Goal: Task Accomplishment & Management: Use online tool/utility

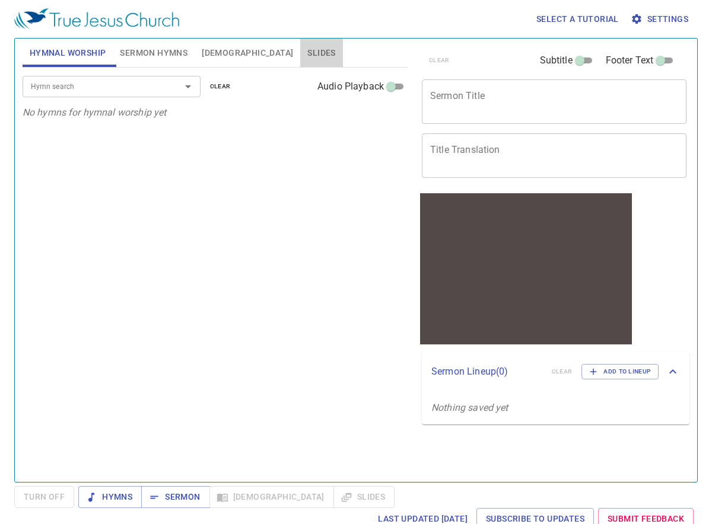
click at [307, 46] on span "Slides" at bounding box center [321, 53] width 28 height 15
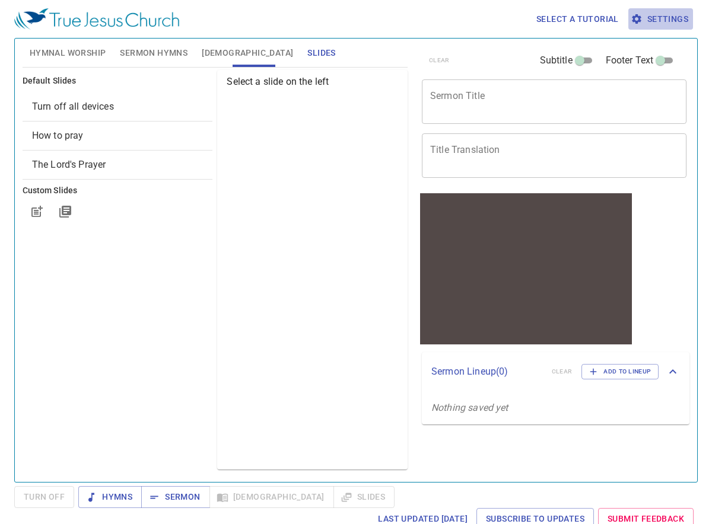
click at [663, 20] on span "Settings" at bounding box center [660, 19] width 55 height 15
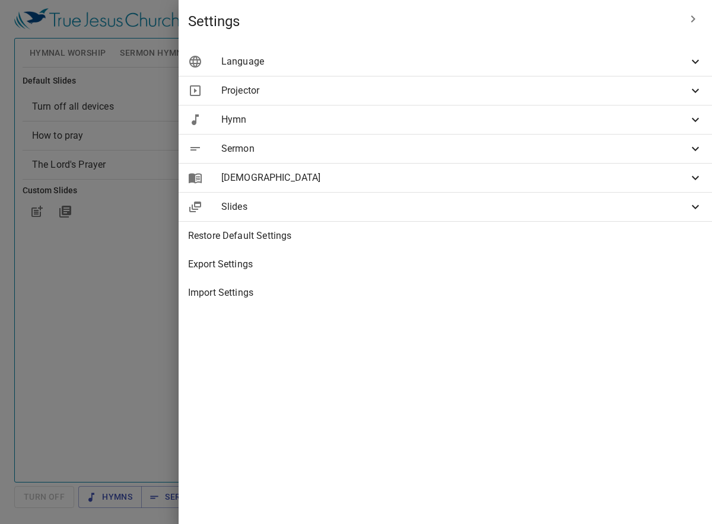
click at [425, 296] on span "Import Settings" at bounding box center [445, 293] width 514 height 14
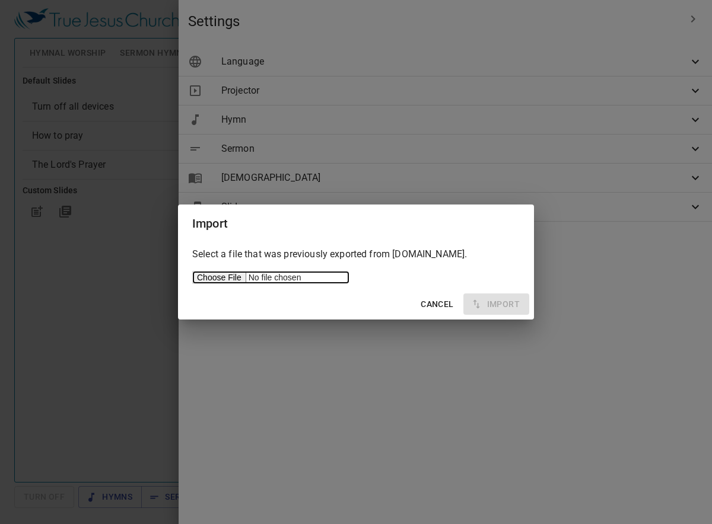
click at [222, 279] on input "file" at bounding box center [270, 277] width 157 height 13
type input "C:\fakepath\servicetjcorg_export.json"
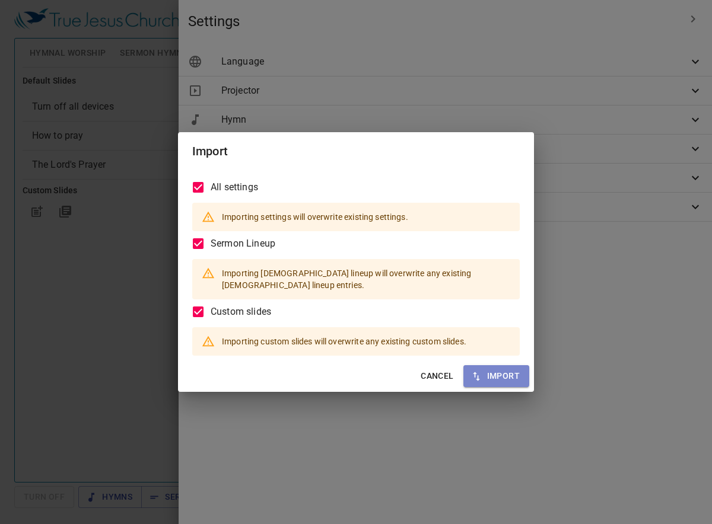
click at [494, 369] on span "Import" at bounding box center [496, 376] width 47 height 15
checkbox input "true"
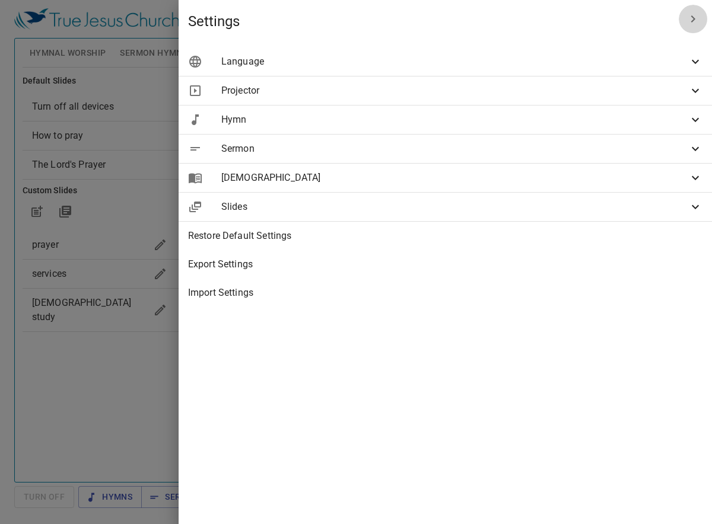
click at [696, 18] on icon "button" at bounding box center [692, 19] width 14 height 14
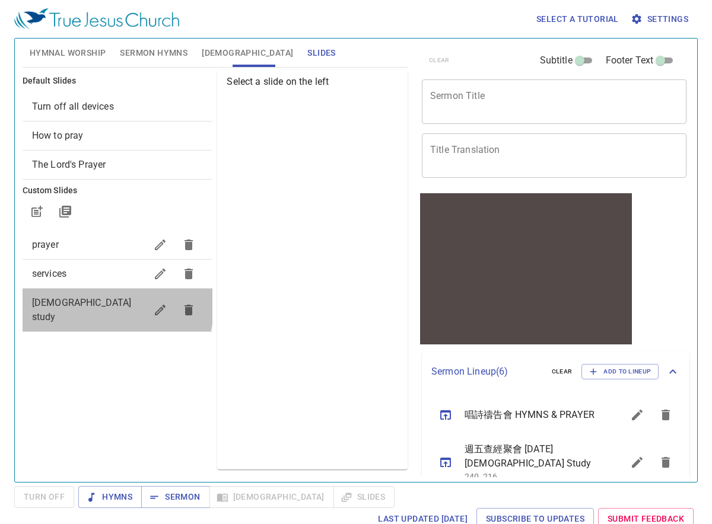
click at [53, 300] on span "bible study" at bounding box center [82, 309] width 100 height 25
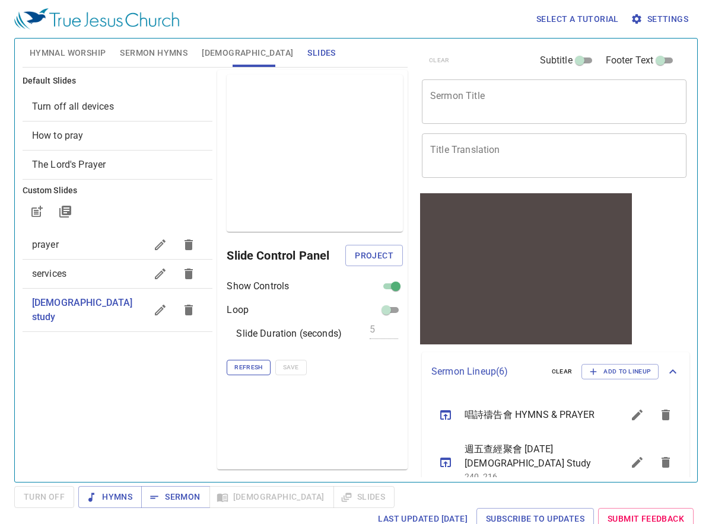
click at [241, 366] on span "Refresh" at bounding box center [248, 367] width 28 height 11
click at [59, 276] on span "services" at bounding box center [49, 273] width 34 height 11
click at [248, 369] on span "Refresh" at bounding box center [248, 367] width 28 height 11
click at [75, 308] on span "bible study" at bounding box center [82, 309] width 100 height 25
click at [88, 267] on span "services" at bounding box center [89, 274] width 114 height 14
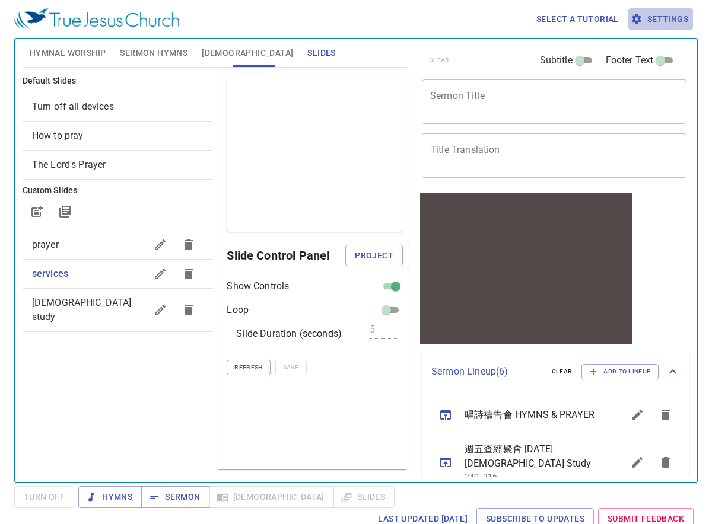
click at [669, 20] on span "Settings" at bounding box center [660, 19] width 55 height 15
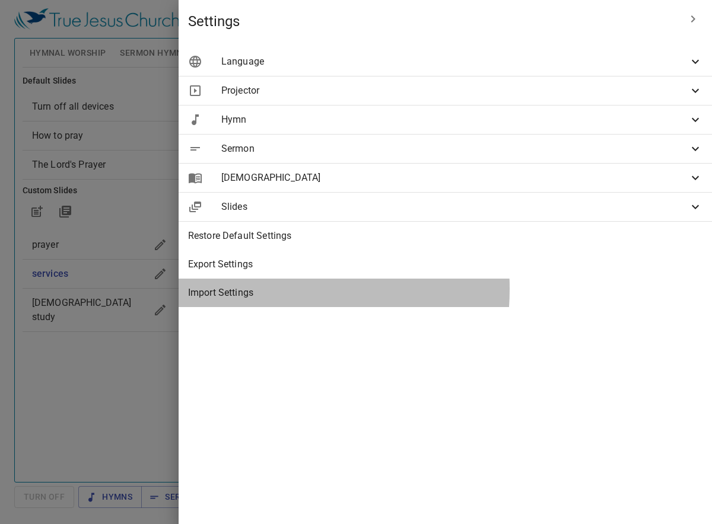
click at [435, 289] on span "Import Settings" at bounding box center [445, 293] width 514 height 14
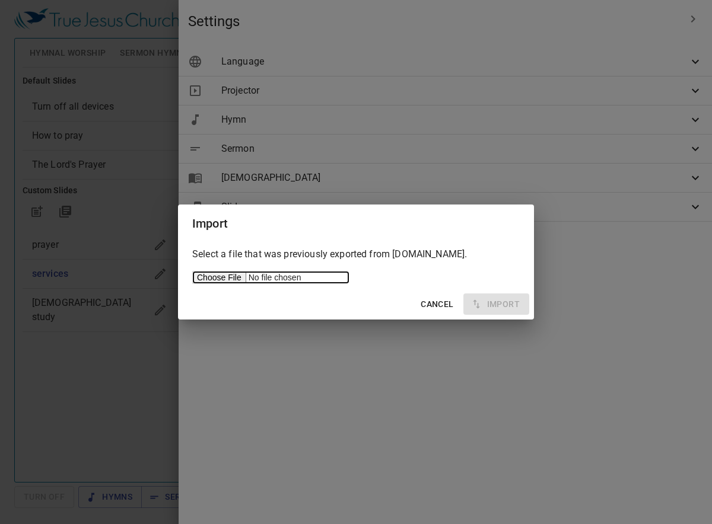
click at [227, 275] on input "file" at bounding box center [270, 277] width 157 height 13
type input "C:\fakepath\servicetjcorg_export.json"
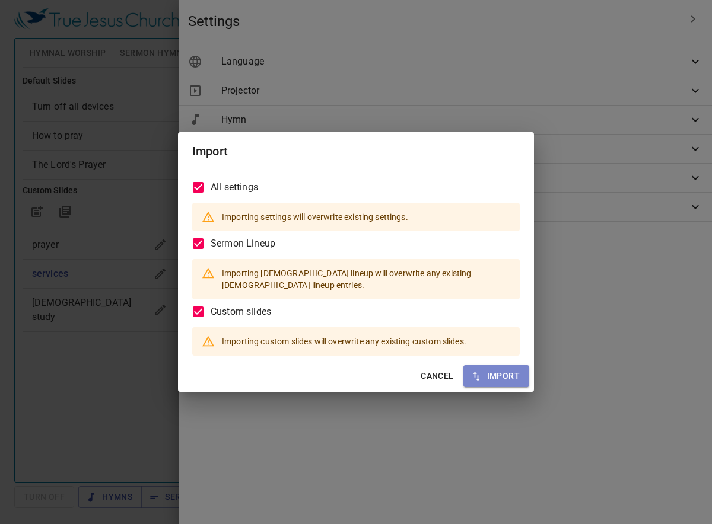
click at [489, 369] on span "Import" at bounding box center [496, 376] width 47 height 15
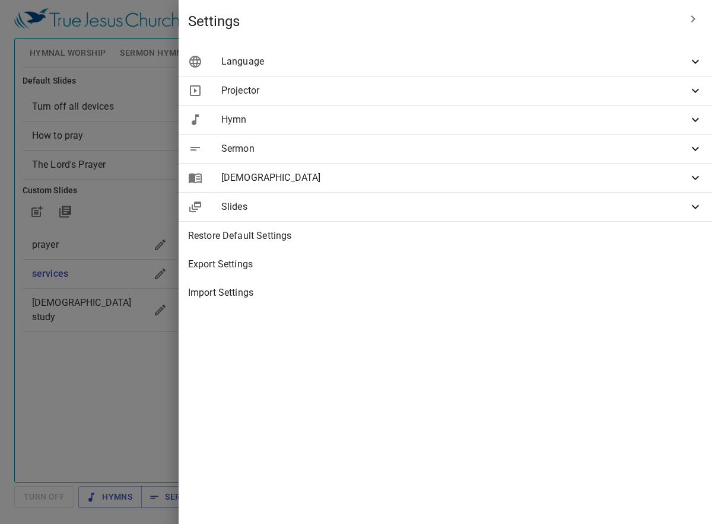
click at [188, 358] on div at bounding box center [356, 262] width 712 height 524
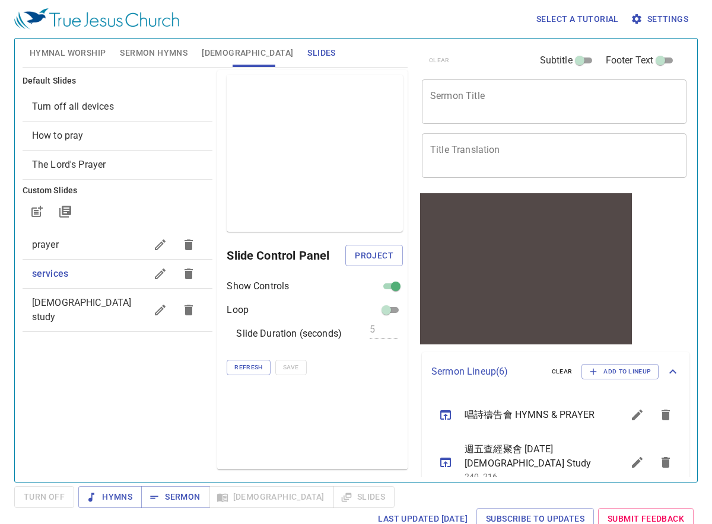
click at [82, 272] on span "services" at bounding box center [89, 274] width 114 height 14
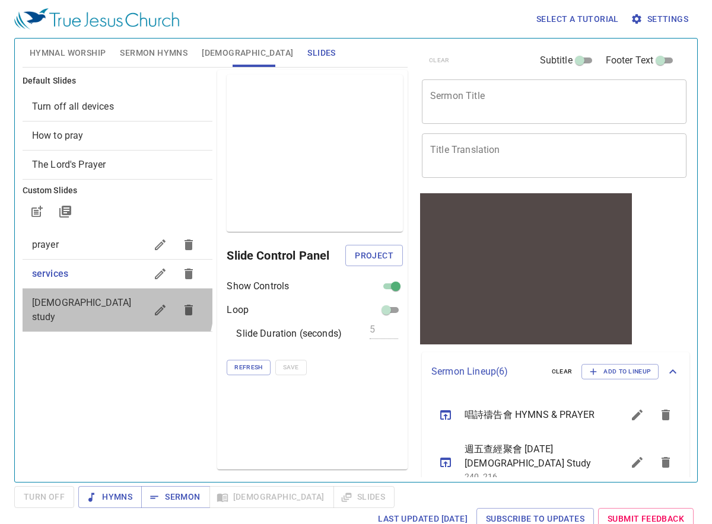
click at [98, 303] on span "bible study" at bounding box center [89, 310] width 114 height 28
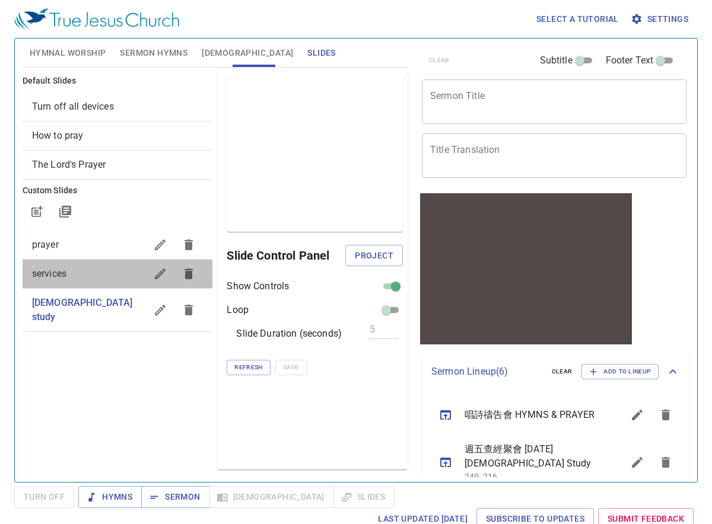
click at [73, 271] on span "services" at bounding box center [89, 274] width 114 height 14
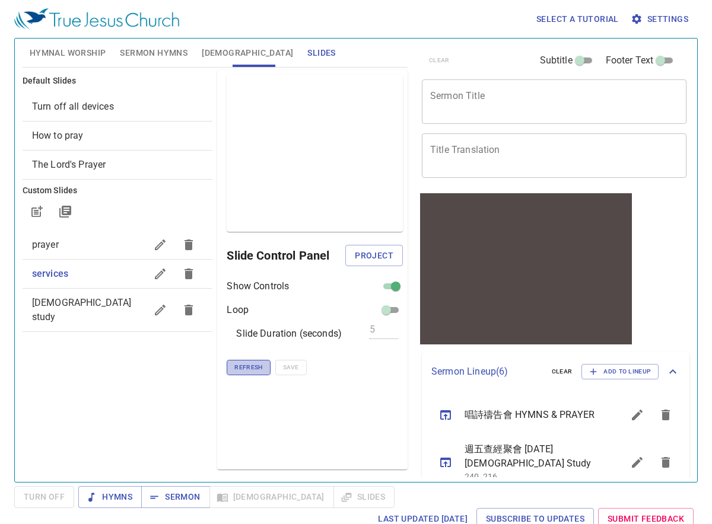
click at [255, 369] on span "Refresh" at bounding box center [248, 367] width 28 height 11
click at [250, 369] on span "Refresh" at bounding box center [248, 367] width 28 height 11
click at [448, 422] on icon "sermon lineup list" at bounding box center [445, 415] width 14 height 14
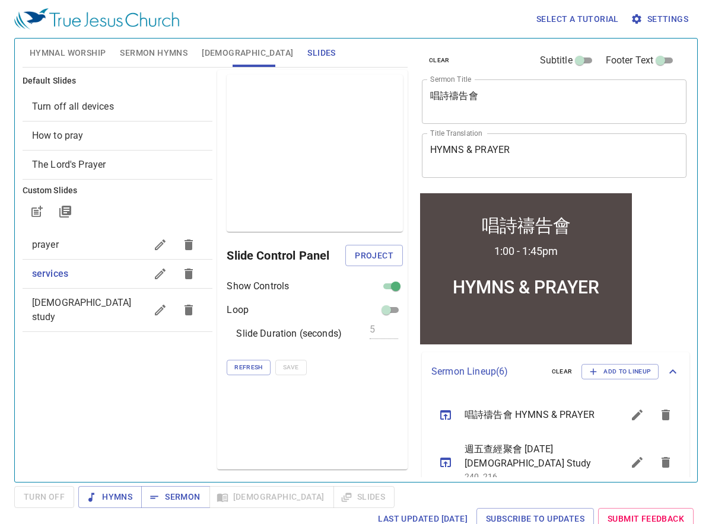
click at [72, 114] on div "Turn off all devices" at bounding box center [118, 107] width 190 height 28
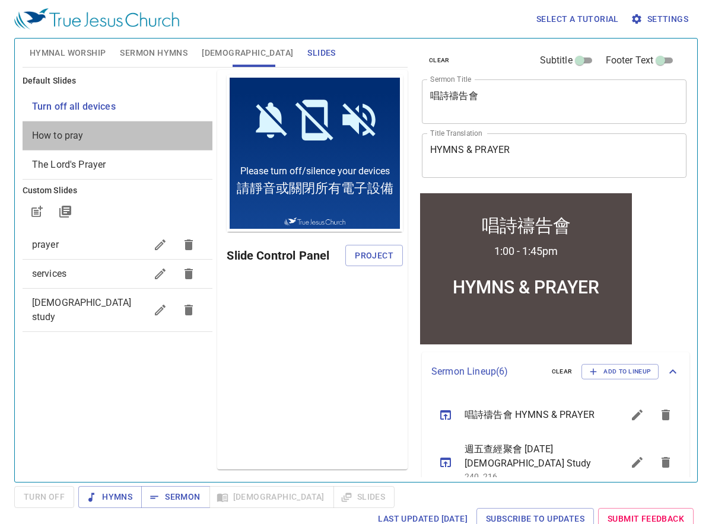
click at [61, 133] on span "How to pray" at bounding box center [58, 135] width 52 height 11
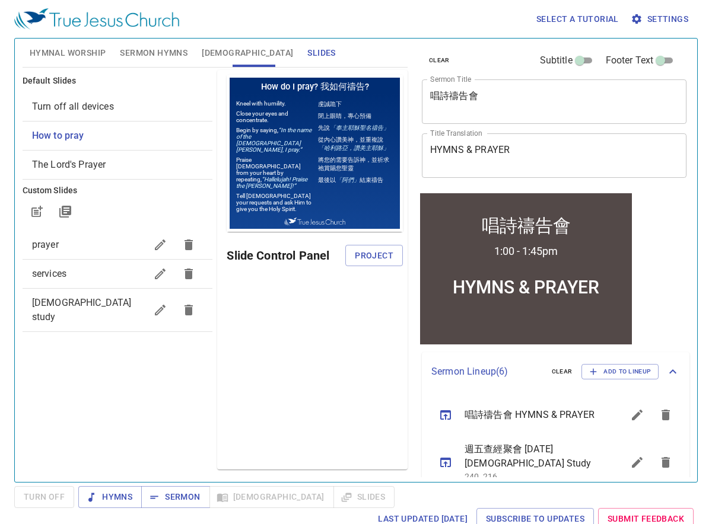
click at [86, 163] on span "The Lord's Prayer" at bounding box center [69, 164] width 74 height 11
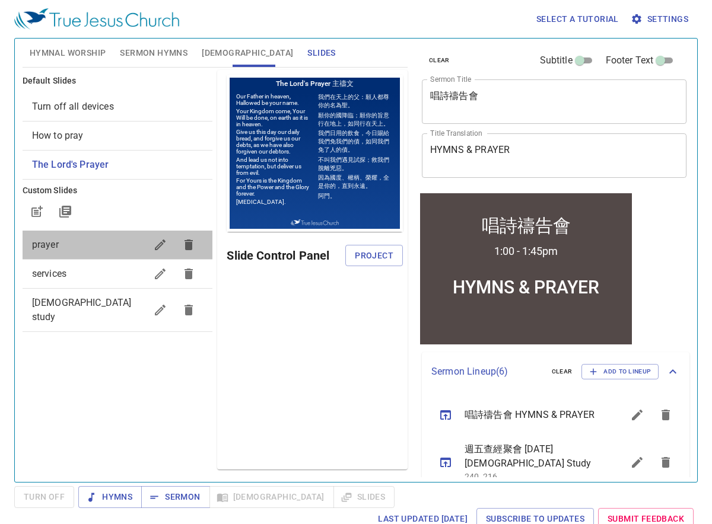
click at [55, 249] on span "prayer" at bounding box center [45, 244] width 27 height 11
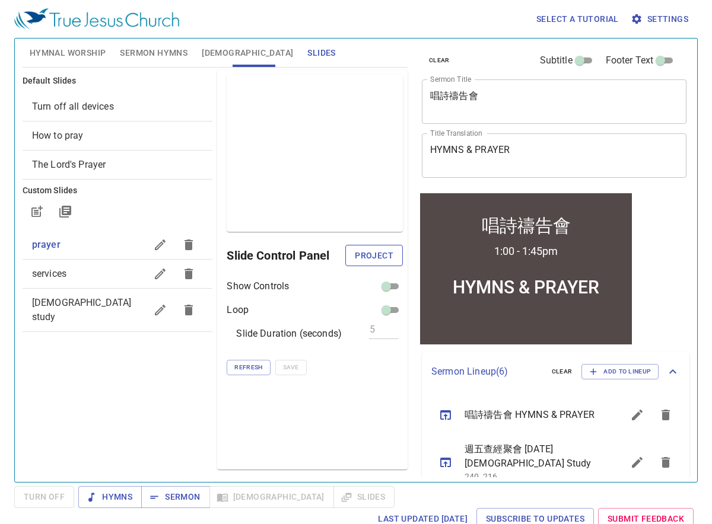
click at [382, 254] on span "Project" at bounding box center [374, 255] width 39 height 15
click at [56, 272] on span "services" at bounding box center [49, 273] width 34 height 11
checkbox input "true"
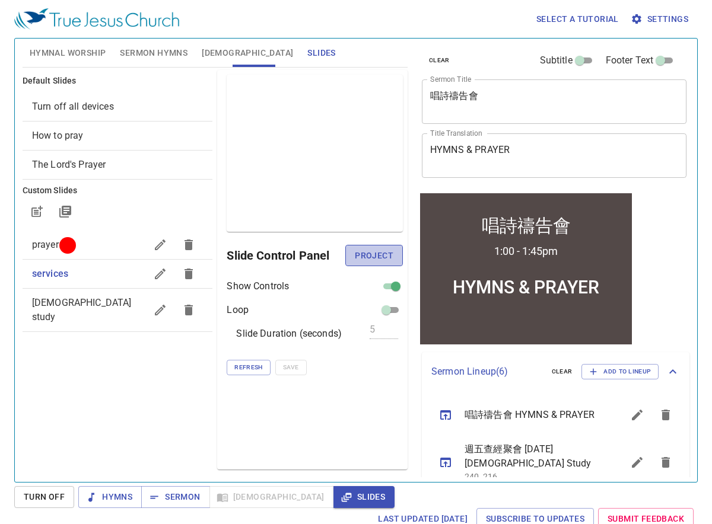
click at [375, 254] on span "Project" at bounding box center [374, 255] width 39 height 15
click at [56, 499] on span "Turn Off" at bounding box center [44, 497] width 41 height 15
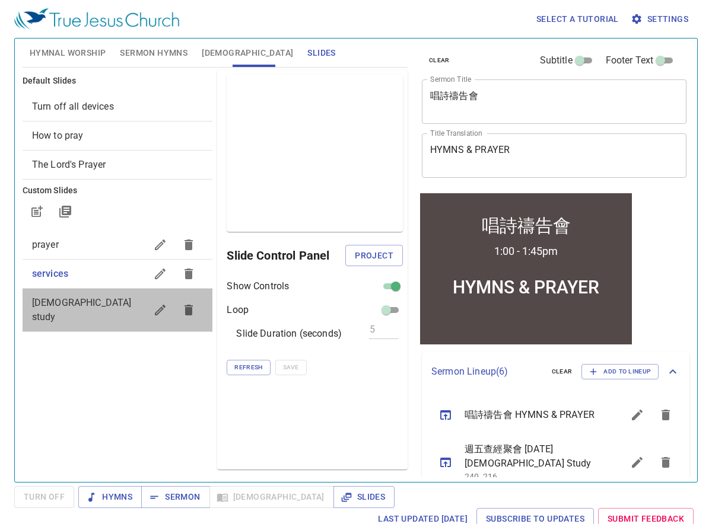
click at [64, 308] on span "bible study" at bounding box center [89, 310] width 114 height 28
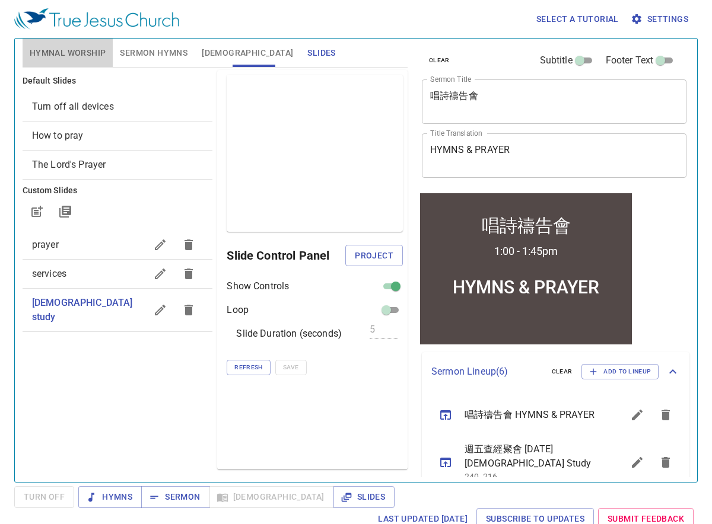
click at [56, 53] on span "Hymnal Worship" at bounding box center [68, 53] width 76 height 15
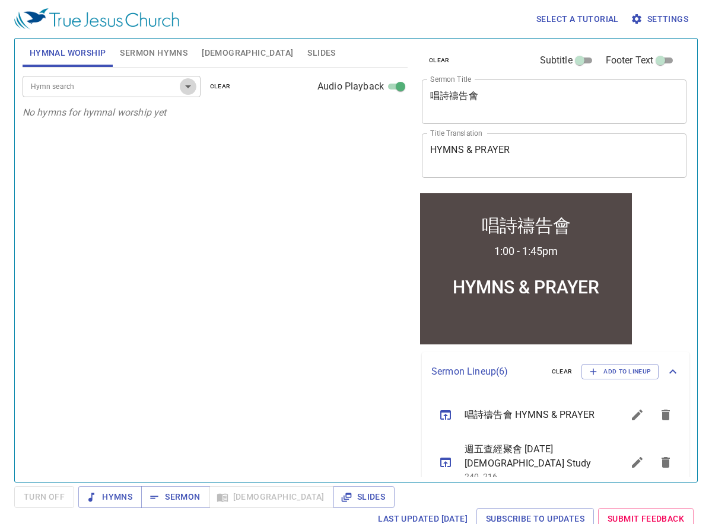
click at [190, 90] on icon "Open" at bounding box center [188, 86] width 14 height 14
click at [135, 84] on input "Hymn search" at bounding box center [94, 86] width 136 height 14
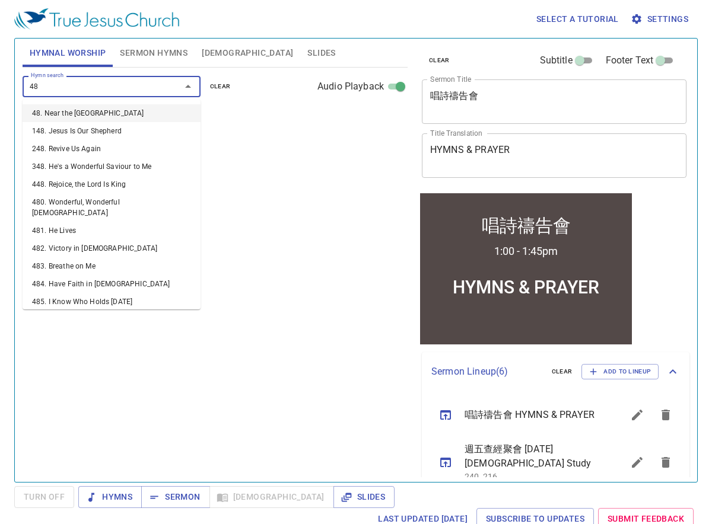
type input "485"
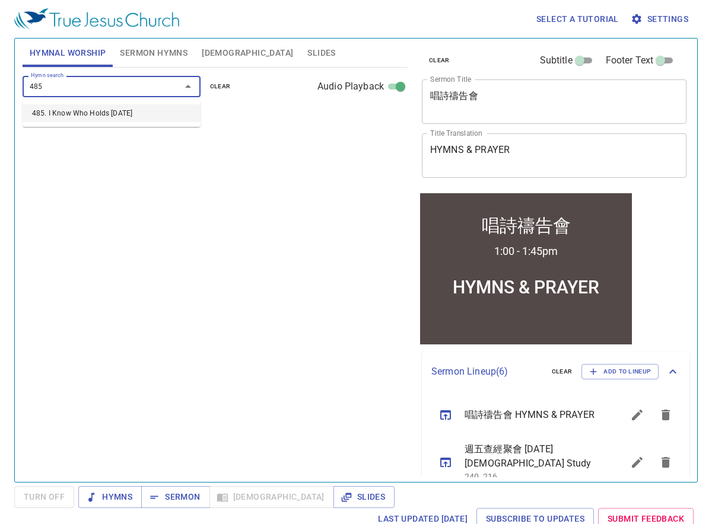
click at [126, 114] on li "485. I Know Who Holds Tomorrow" at bounding box center [112, 113] width 178 height 18
select select "1"
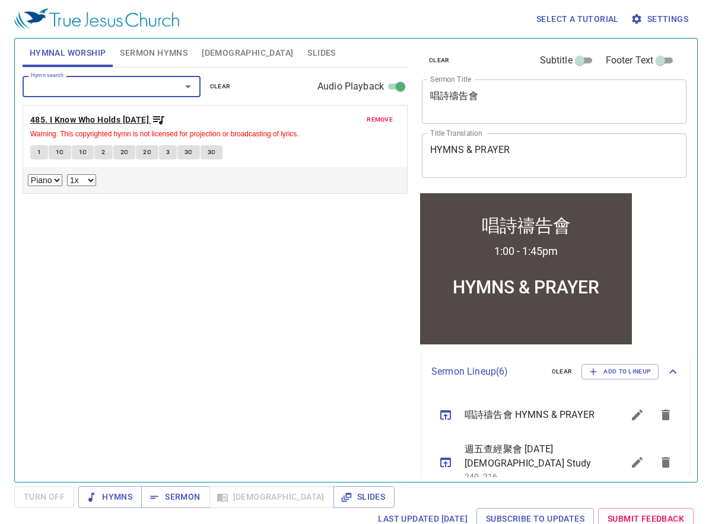
click at [164, 119] on icon "button" at bounding box center [158, 120] width 11 height 8
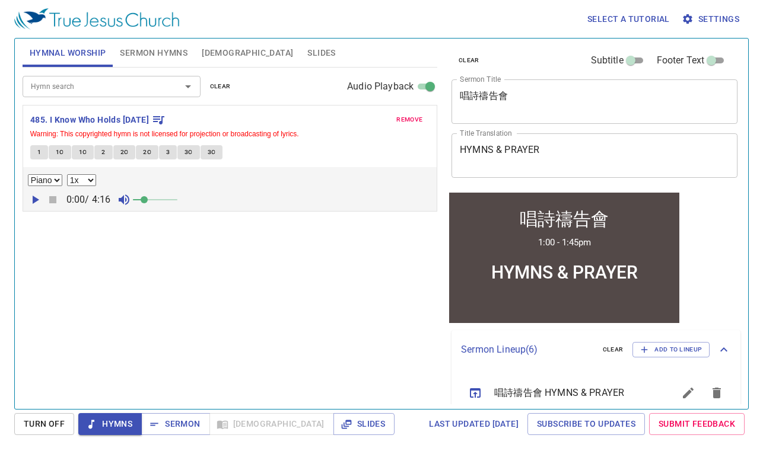
click at [543, 34] on div "Select a tutorial Settings" at bounding box center [378, 19] width 729 height 38
click at [36, 199] on icon "button" at bounding box center [36, 200] width 7 height 8
click at [40, 152] on span "1" at bounding box center [39, 152] width 4 height 11
drag, startPoint x: 148, startPoint y: 202, endPoint x: 180, endPoint y: 203, distance: 32.6
click at [180, 203] on span at bounding box center [177, 199] width 7 height 7
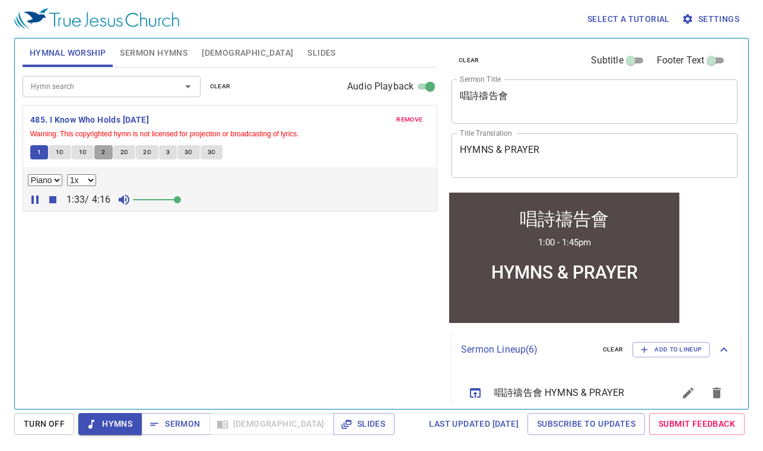
click at [103, 152] on span "2" at bounding box center [103, 152] width 4 height 11
click at [57, 180] on select "Piano" at bounding box center [45, 180] width 34 height 12
click at [28, 174] on select "Piano" at bounding box center [45, 180] width 34 height 12
click at [126, 153] on span "2C" at bounding box center [124, 152] width 8 height 11
click at [147, 151] on span "2C" at bounding box center [147, 152] width 8 height 11
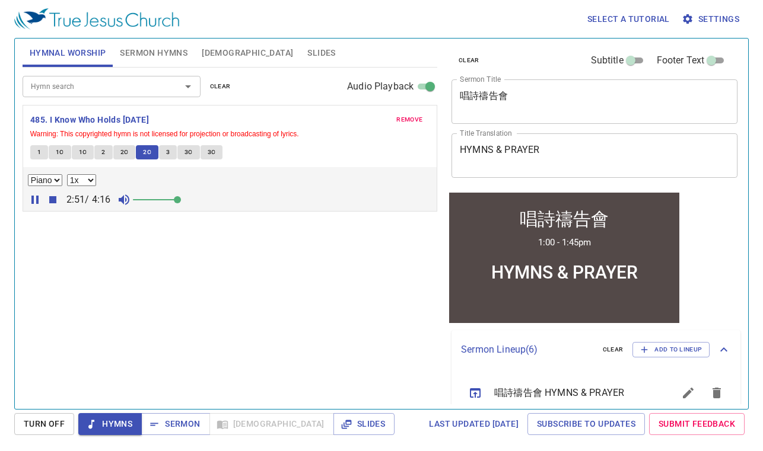
click at [166, 151] on span "3" at bounding box center [168, 152] width 4 height 11
click at [189, 150] on span "3C" at bounding box center [188, 152] width 8 height 11
click at [208, 151] on span "3C" at bounding box center [212, 152] width 8 height 11
